Goal: Information Seeking & Learning: Learn about a topic

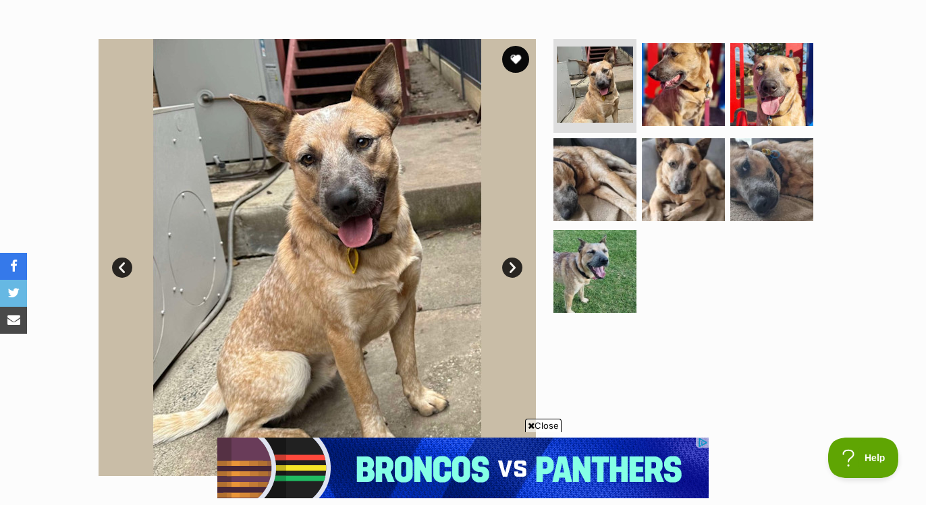
click at [513, 263] on link "Next" at bounding box center [512, 268] width 20 height 20
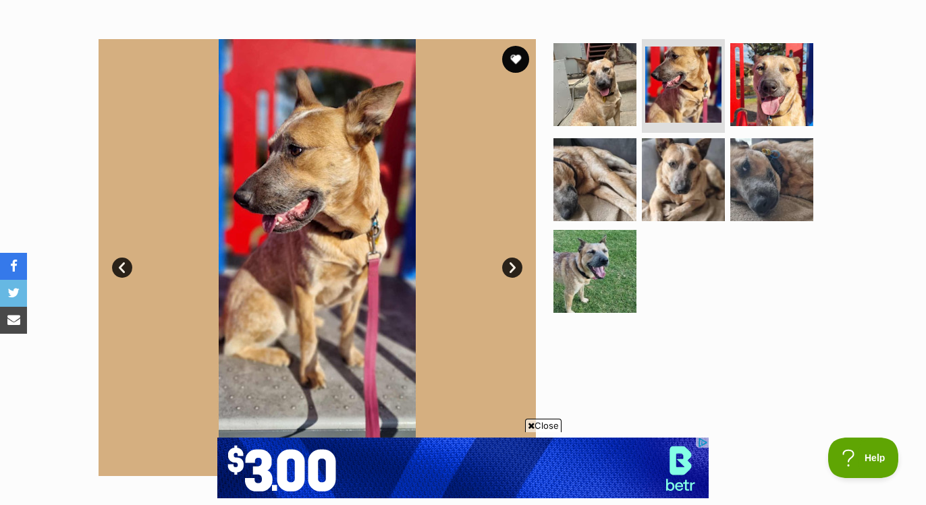
click at [513, 264] on link "Next" at bounding box center [512, 268] width 20 height 20
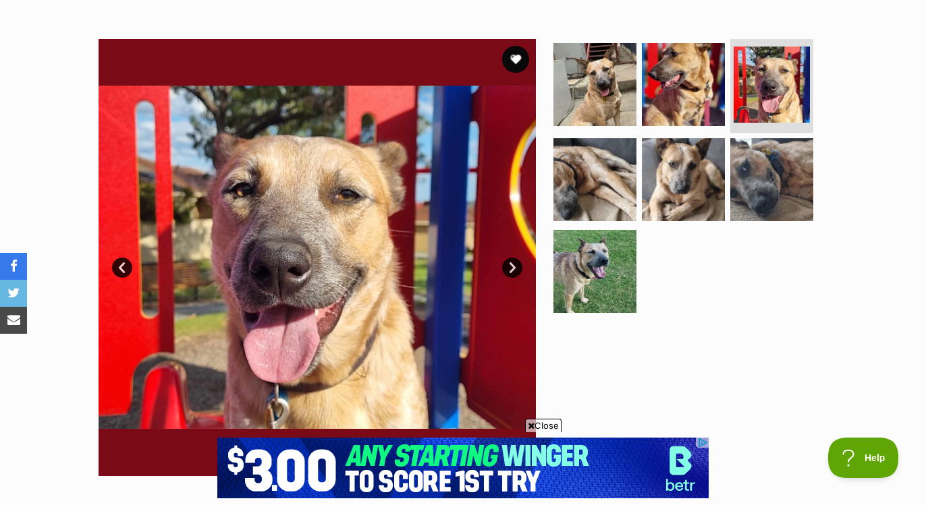
click at [513, 264] on link "Next" at bounding box center [512, 268] width 20 height 20
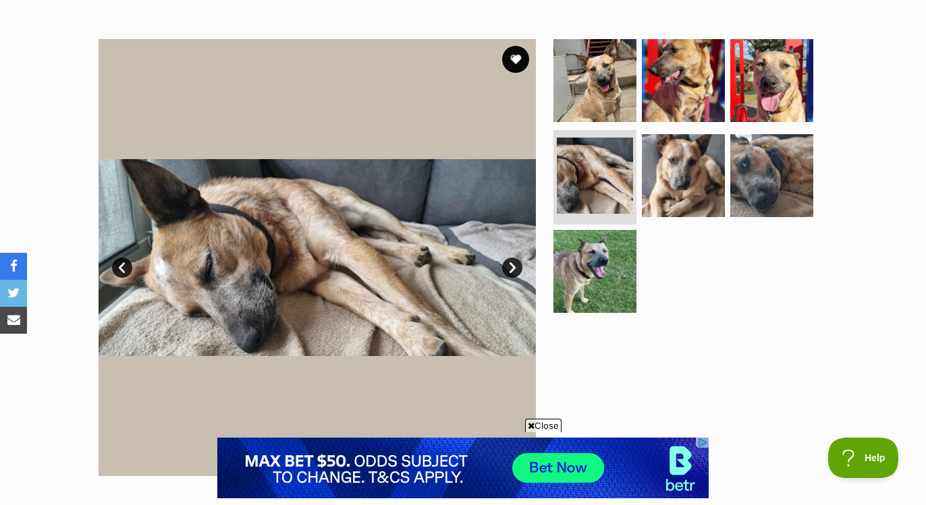
click at [513, 264] on link "Next" at bounding box center [512, 268] width 20 height 20
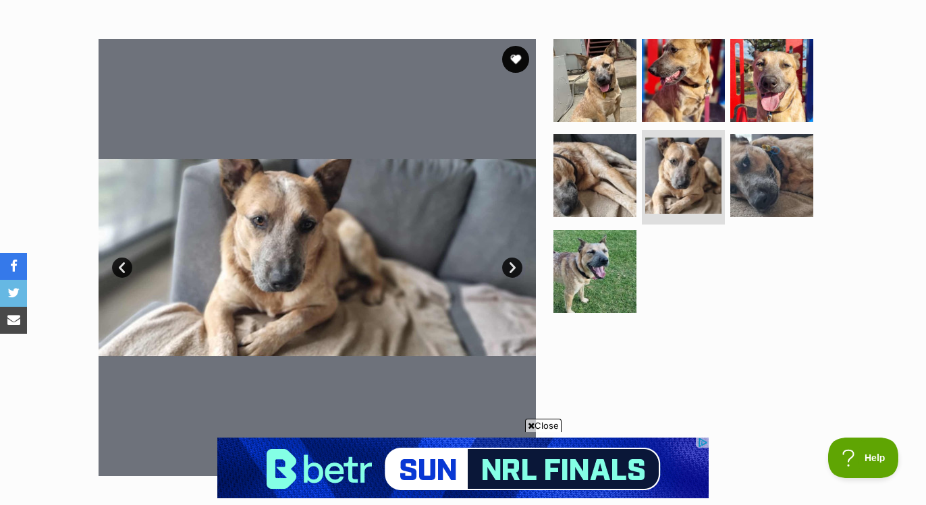
click at [513, 264] on link "Next" at bounding box center [512, 268] width 20 height 20
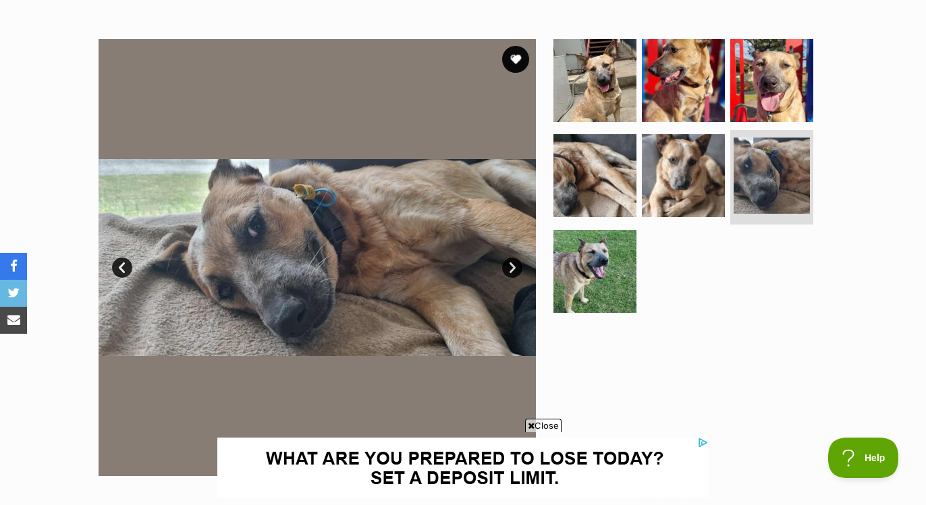
click at [513, 264] on link "Next" at bounding box center [512, 268] width 20 height 20
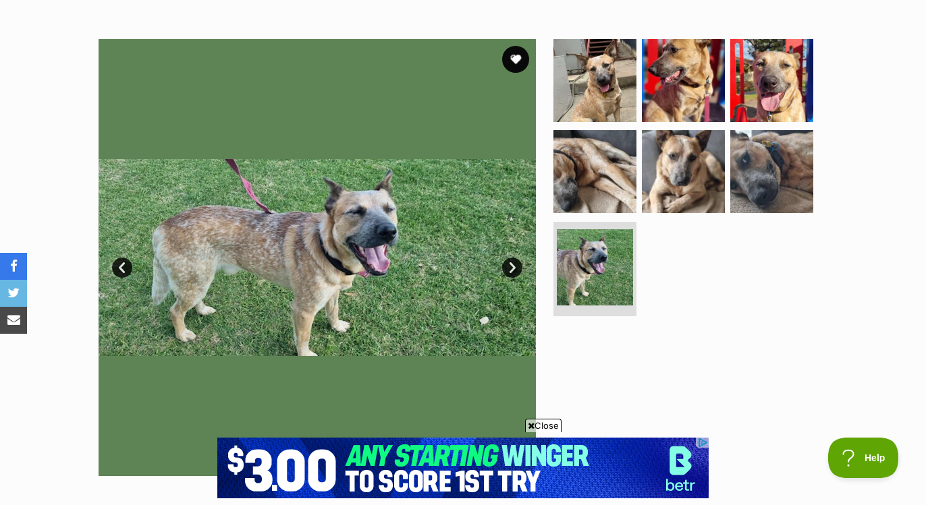
click at [513, 264] on link "Next" at bounding box center [512, 268] width 20 height 20
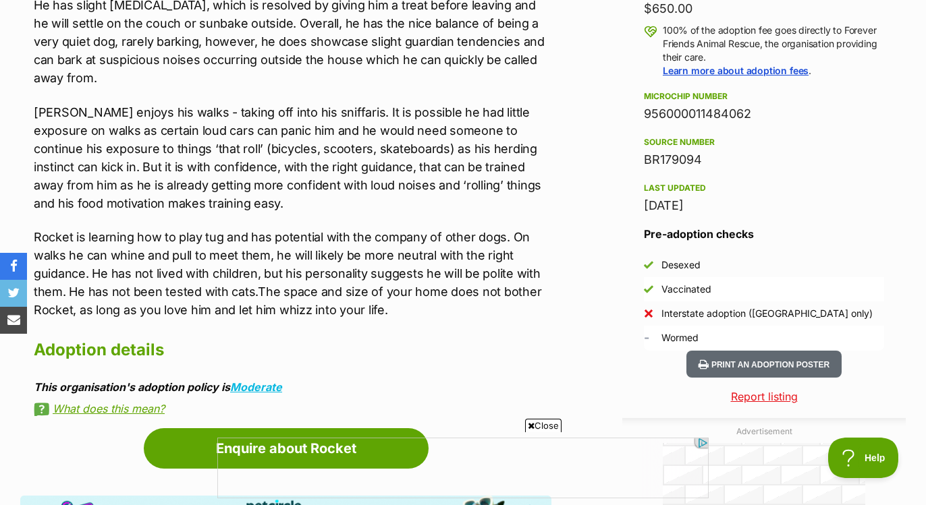
scroll to position [1008, 0]
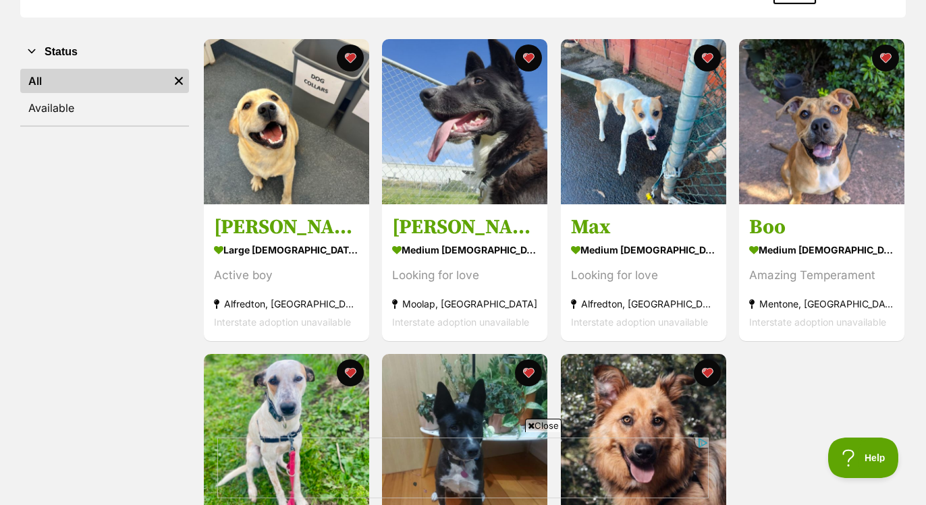
scroll to position [229, 0]
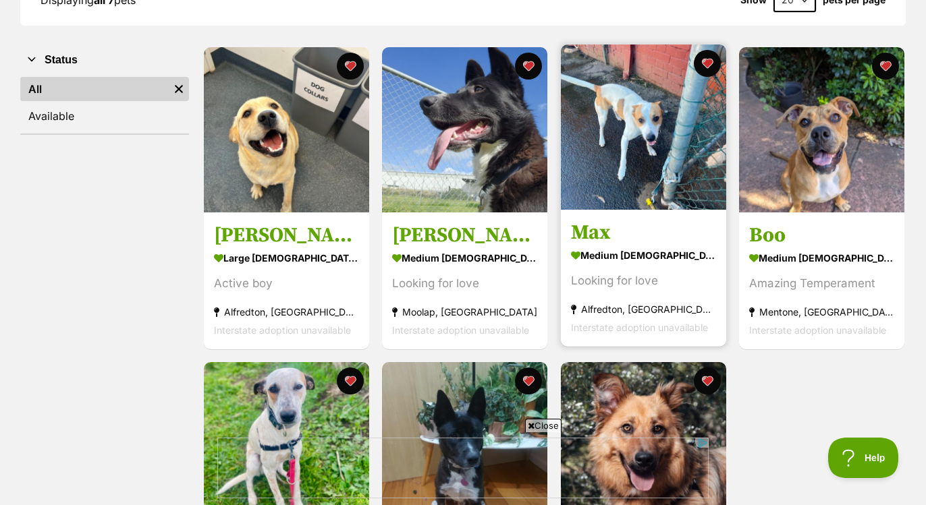
click at [620, 117] on img at bounding box center [643, 127] width 165 height 165
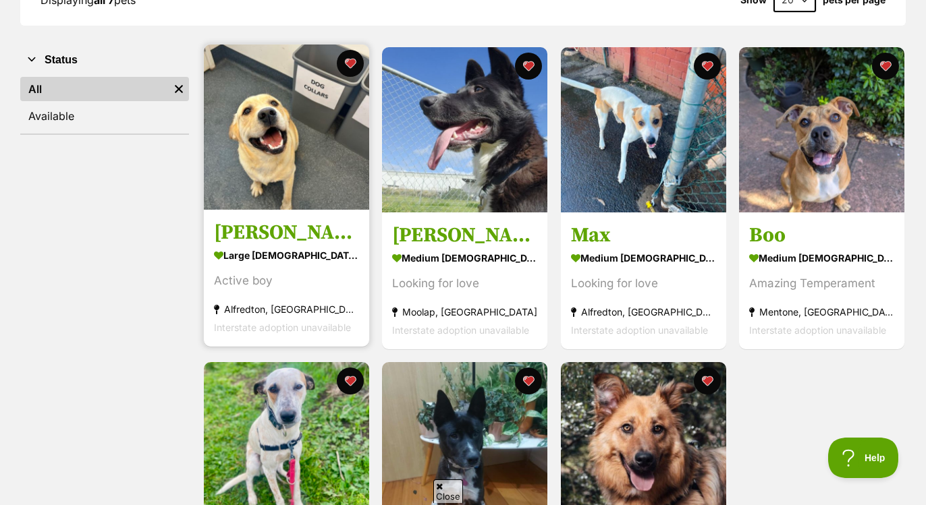
click at [233, 139] on img at bounding box center [286, 127] width 165 height 165
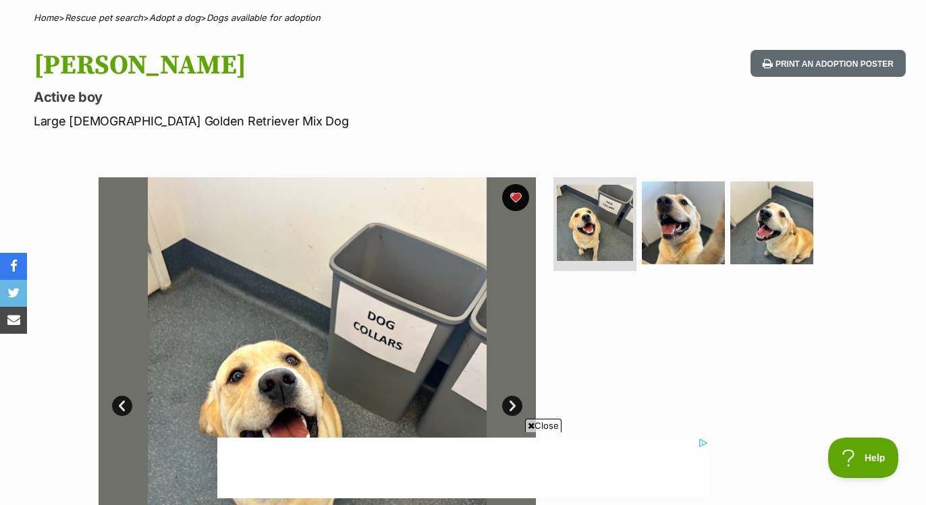
scroll to position [67, 0]
